Goal: Transaction & Acquisition: Purchase product/service

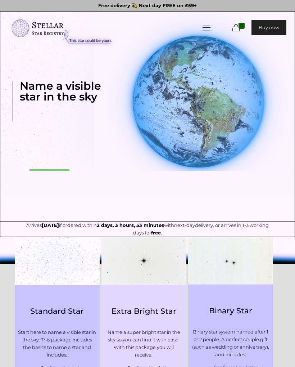
click at [48, 174] on img at bounding box center [148, 195] width 456 height 49
click at [45, 177] on img at bounding box center [148, 195] width 456 height 49
click at [50, 171] on img at bounding box center [148, 195] width 456 height 49
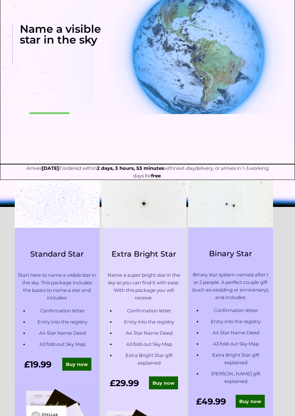
scroll to position [57, 0]
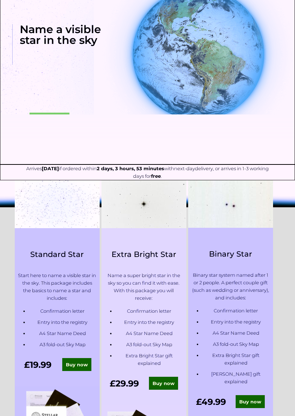
click at [43, 295] on p "Start here to name a visible star in the sky. This package includes the basics …" at bounding box center [57, 287] width 78 height 30
click at [40, 295] on p "Start here to name a visible star in the sky. This package includes the basics …" at bounding box center [57, 287] width 78 height 30
click at [69, 214] on img at bounding box center [57, 204] width 85 height 48
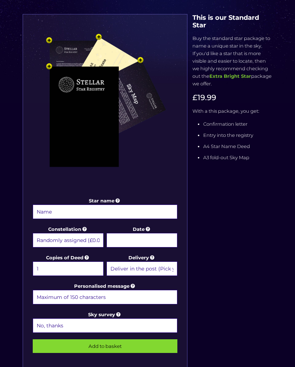
scroll to position [173, 0]
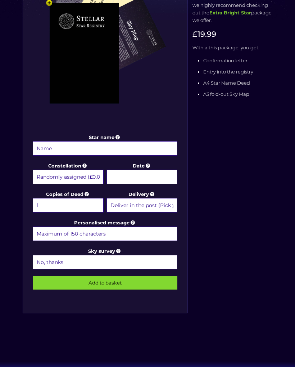
click at [58, 139] on label "Star name" at bounding box center [105, 145] width 145 height 23
click at [58, 141] on input "Star name" at bounding box center [105, 148] width 145 height 14
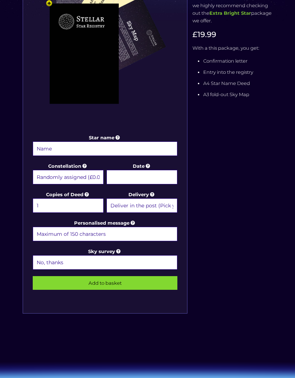
click at [93, 172] on select "Randomly assigned (£0.00) Aquarius - [DATE] - [DATE] (+£9.99) Aries - [DATE] - …" at bounding box center [68, 177] width 71 height 14
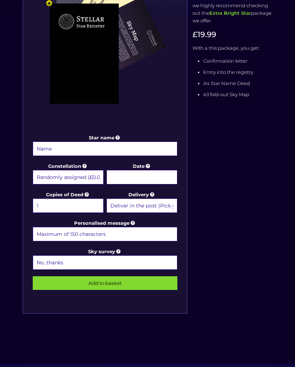
scroll to position [173, 0]
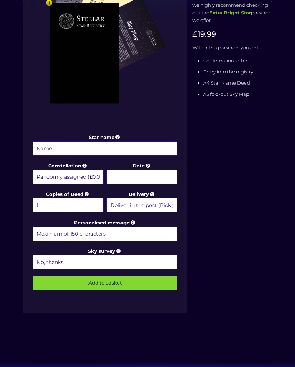
select select "Orion - For the loving father (+£9.99)"
click at [140, 150] on input "Star name" at bounding box center [105, 148] width 145 height 14
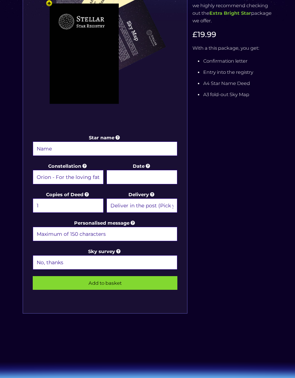
click at [159, 179] on input "Date" at bounding box center [142, 177] width 71 height 14
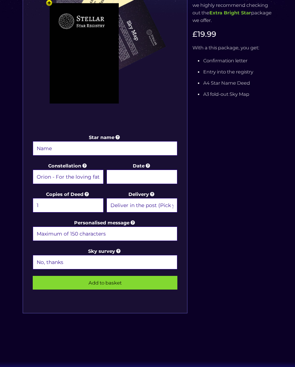
scroll to position [173, 0]
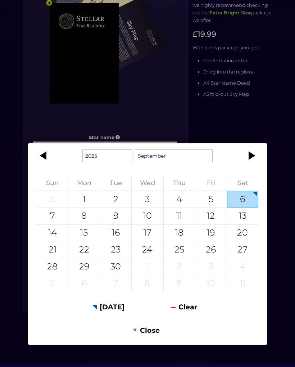
click at [50, 159] on div at bounding box center [44, 155] width 32 height 17
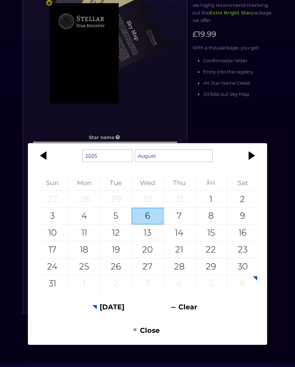
click at [51, 157] on div at bounding box center [44, 155] width 32 height 17
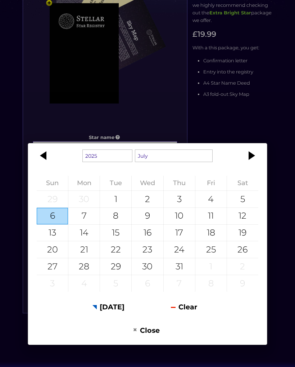
click at [48, 153] on div at bounding box center [44, 155] width 32 height 17
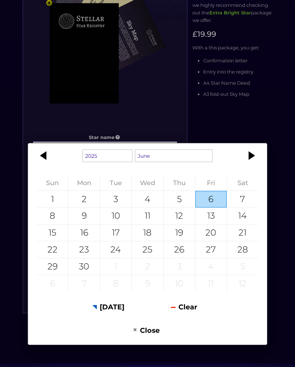
click at [251, 156] on div at bounding box center [251, 155] width 32 height 17
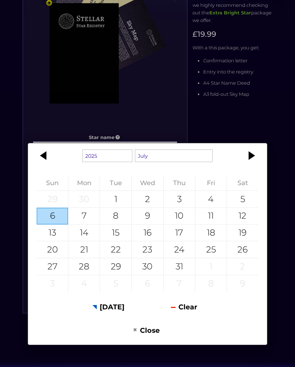
click at [222, 248] on div "25" at bounding box center [210, 249] width 31 height 17
type input "[DATE]"
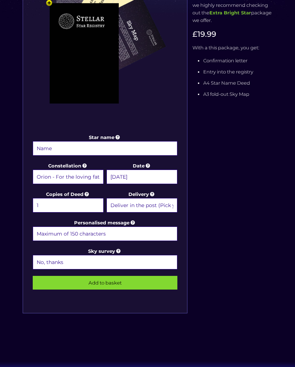
click at [163, 206] on select "Deliver in the post (Pick your option later) Deliver in the post and by Email (…" at bounding box center [142, 205] width 71 height 14
click at [152, 261] on select "No, thanks 1 (+£6.99) 2 (+£11.99) 3 (+£16.99) 4 (+£21.99) 5 (+£26.99) 6 (+£31.9…" at bounding box center [105, 262] width 145 height 14
click at [159, 153] on input "Star name" at bounding box center [105, 148] width 145 height 14
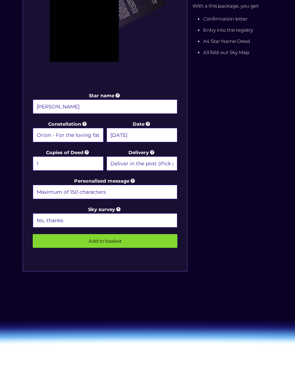
scroll to position [215, 0]
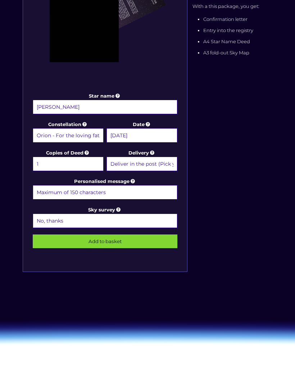
type input "[PERSON_NAME]"
click at [160, 240] on input "Add to basket" at bounding box center [105, 241] width 145 height 14
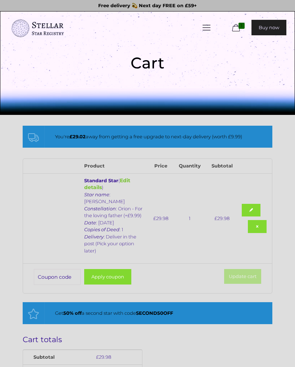
click at [130, 179] on link "Edit details" at bounding box center [107, 184] width 46 height 14
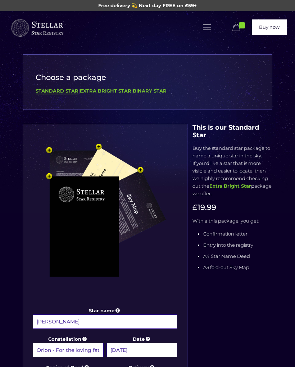
select select "Orion - For the loving father (+£9.99)"
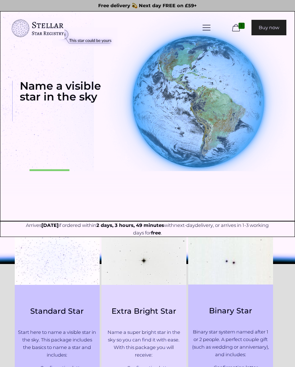
click at [238, 30] on icon at bounding box center [236, 28] width 11 height 10
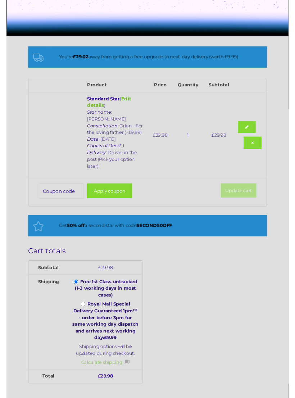
scroll to position [77, 0]
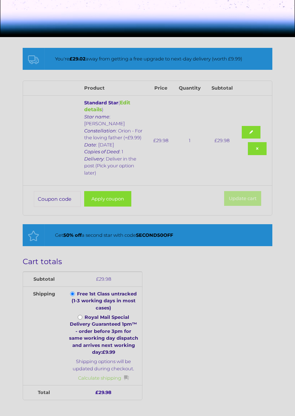
click at [54, 191] on input "Coupon:" at bounding box center [57, 199] width 47 height 16
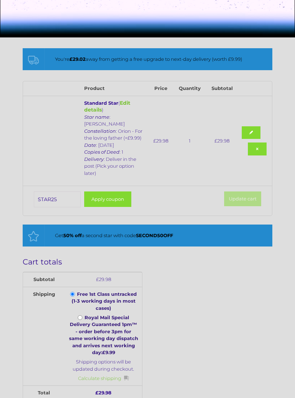
type input "STAR25"
click at [111, 191] on button "Apply coupon" at bounding box center [107, 198] width 47 height 15
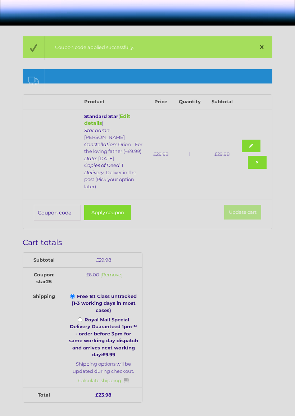
scroll to position [90, 0]
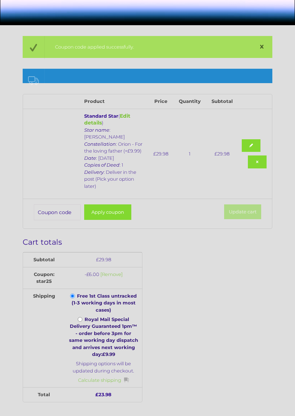
click at [266, 257] on div "Cart totals Subtotal £ 29.98 Coupon: star25 - £ 6.00 [Remove] Shipping Free 1st…" at bounding box center [148, 359] width 250 height 243
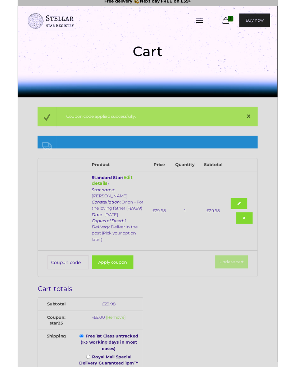
scroll to position [0, 0]
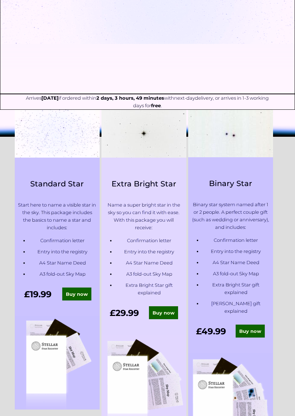
scroll to position [130, 0]
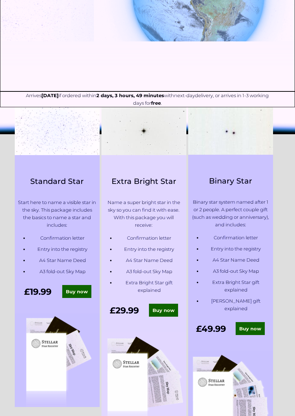
click at [76, 292] on link "Buy now" at bounding box center [76, 291] width 29 height 13
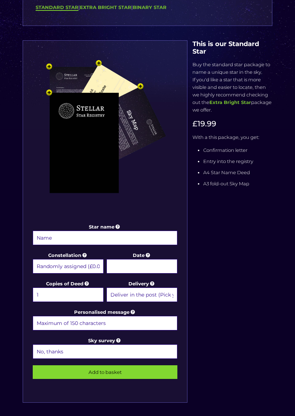
scroll to position [84, 0]
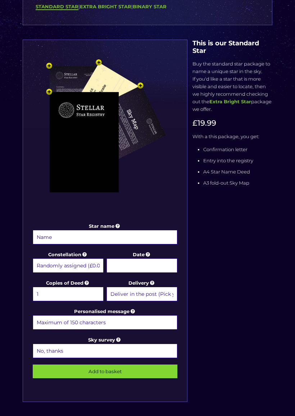
click at [91, 263] on select "Randomly assigned (£0.00) Aquarius - [DATE] - [DATE] (+£9.99) Aries - [DATE] - …" at bounding box center [68, 265] width 71 height 14
select select "Orion - For the loving father (+£9.99)"
click at [126, 270] on input "Date" at bounding box center [142, 265] width 71 height 14
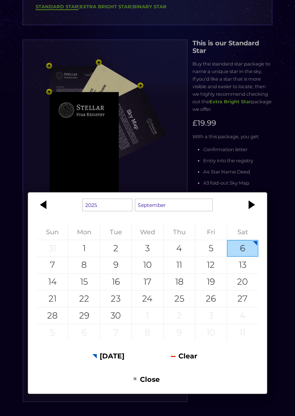
click at [36, 208] on div at bounding box center [44, 204] width 32 height 17
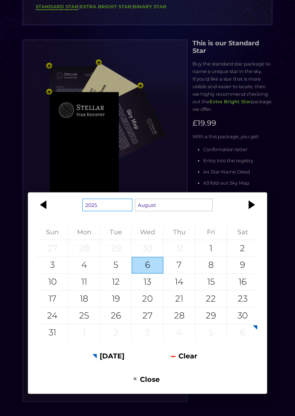
click at [110, 205] on select "1925 1926 1927 1928 1929 1930 1931 1932 1933 1934 1935 1936 1937 1938 1939 1940…" at bounding box center [107, 205] width 50 height 13
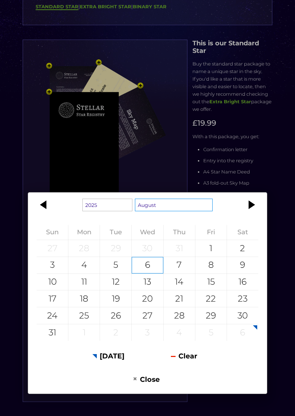
click at [153, 208] on select "January February March April May June July August September October November De…" at bounding box center [174, 205] width 78 height 13
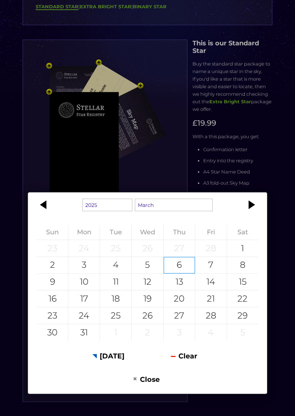
click at [152, 287] on div "12" at bounding box center [147, 282] width 31 height 17
type input "12 March 2025"
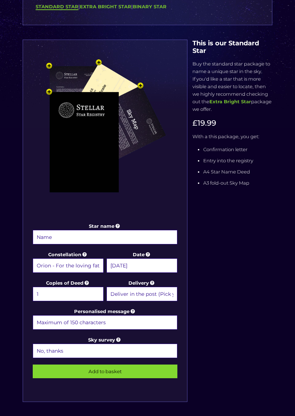
click at [75, 295] on select "1 2 (+£4.99) 3 (+£9.49) 4 (+£13.99) 5 (+£18.49) 6 (+£22.99) 7 (+£27.49) 8 (+£31…" at bounding box center [68, 294] width 71 height 14
click at [135, 244] on input "Star name" at bounding box center [105, 237] width 145 height 14
type input "[PERSON_NAME]"
click at [155, 366] on input "Add to basket" at bounding box center [105, 372] width 145 height 14
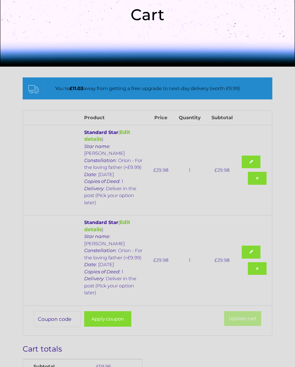
scroll to position [42, 0]
